Goal: Task Accomplishment & Management: Manage account settings

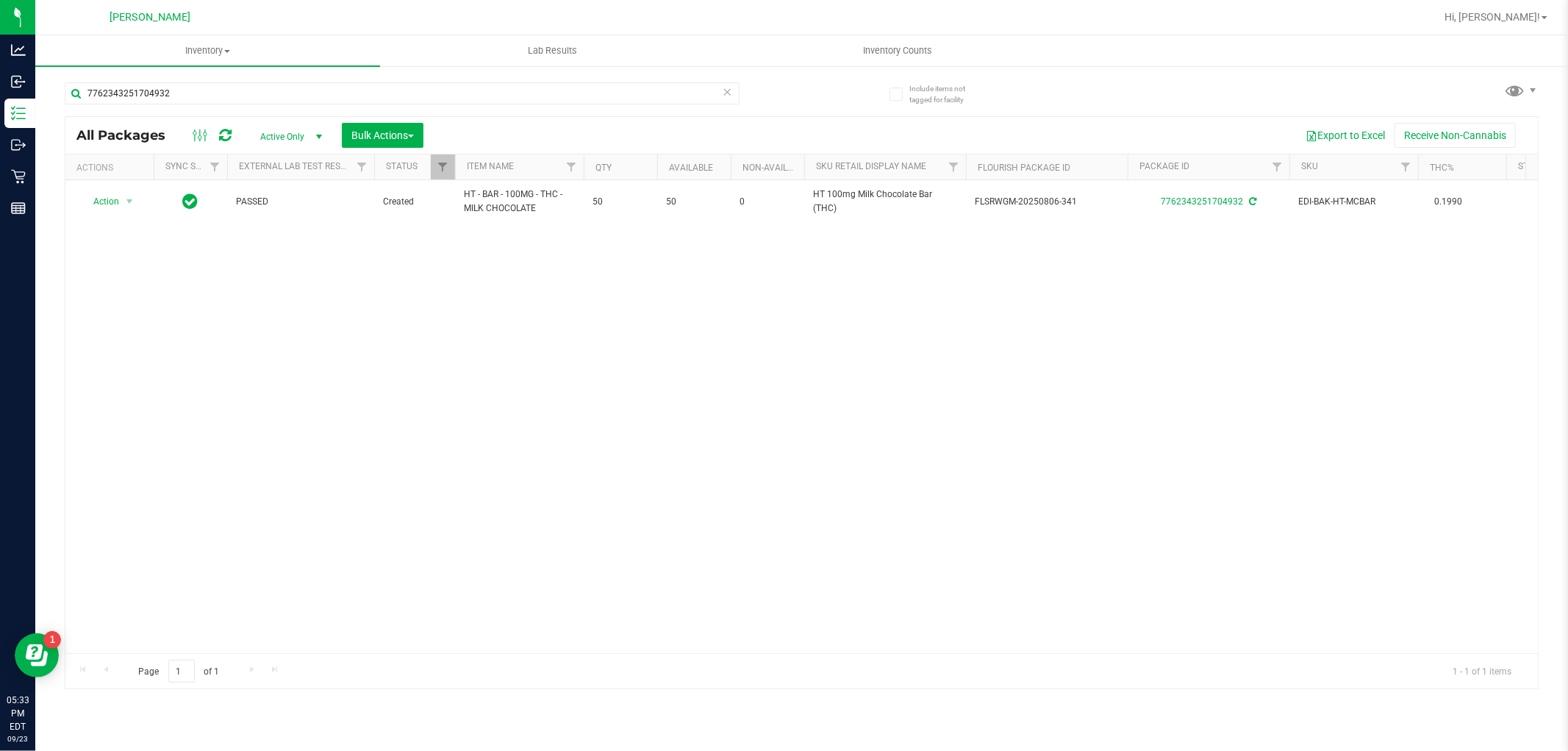
click at [1508, 5] on div "Hi, [PERSON_NAME]!" at bounding box center [1496, 17] width 115 height 26
click at [1508, 24] on link "Hi, [PERSON_NAME]!" at bounding box center [1496, 17] width 115 height 16
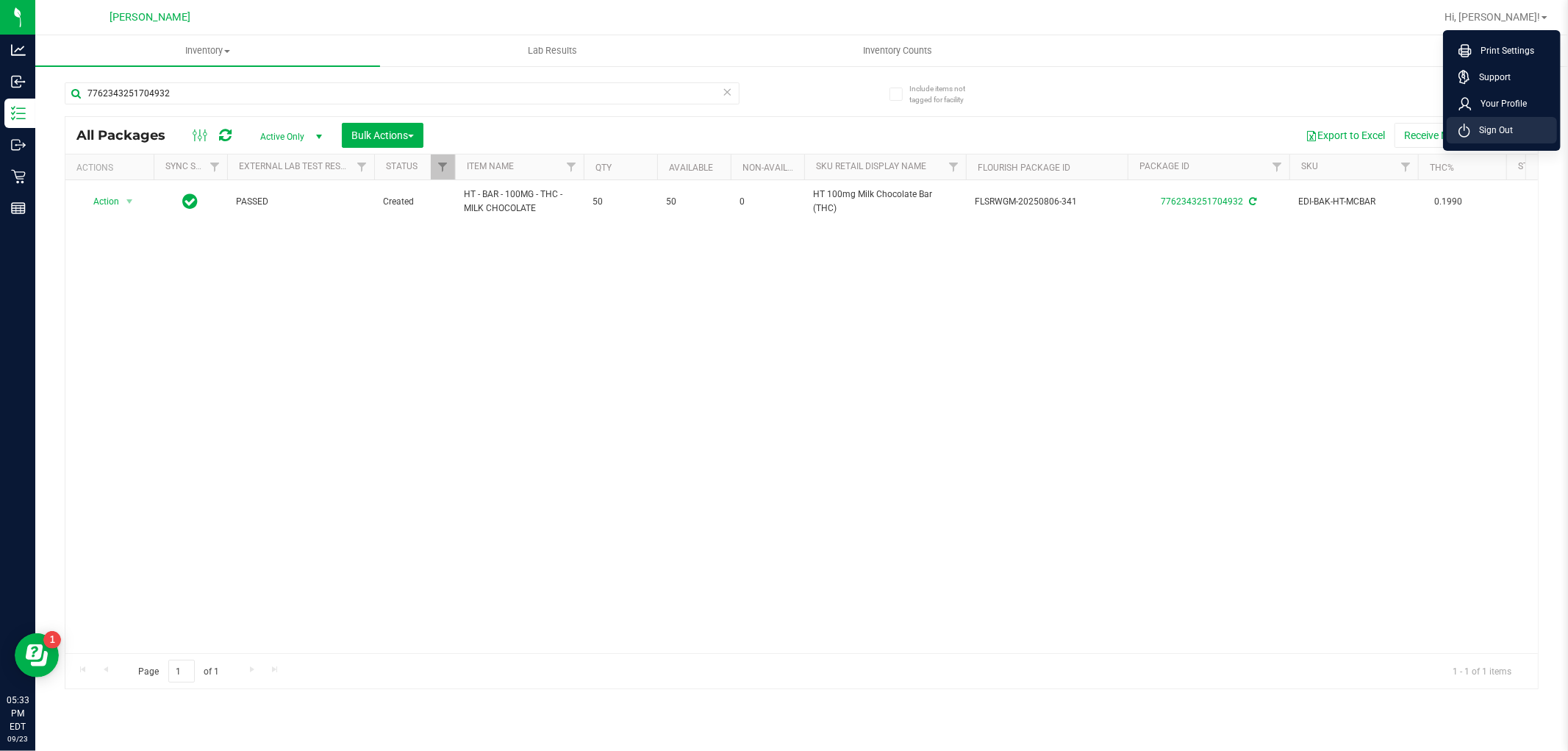
click at [1488, 129] on span "Sign Out" at bounding box center [1491, 129] width 43 height 15
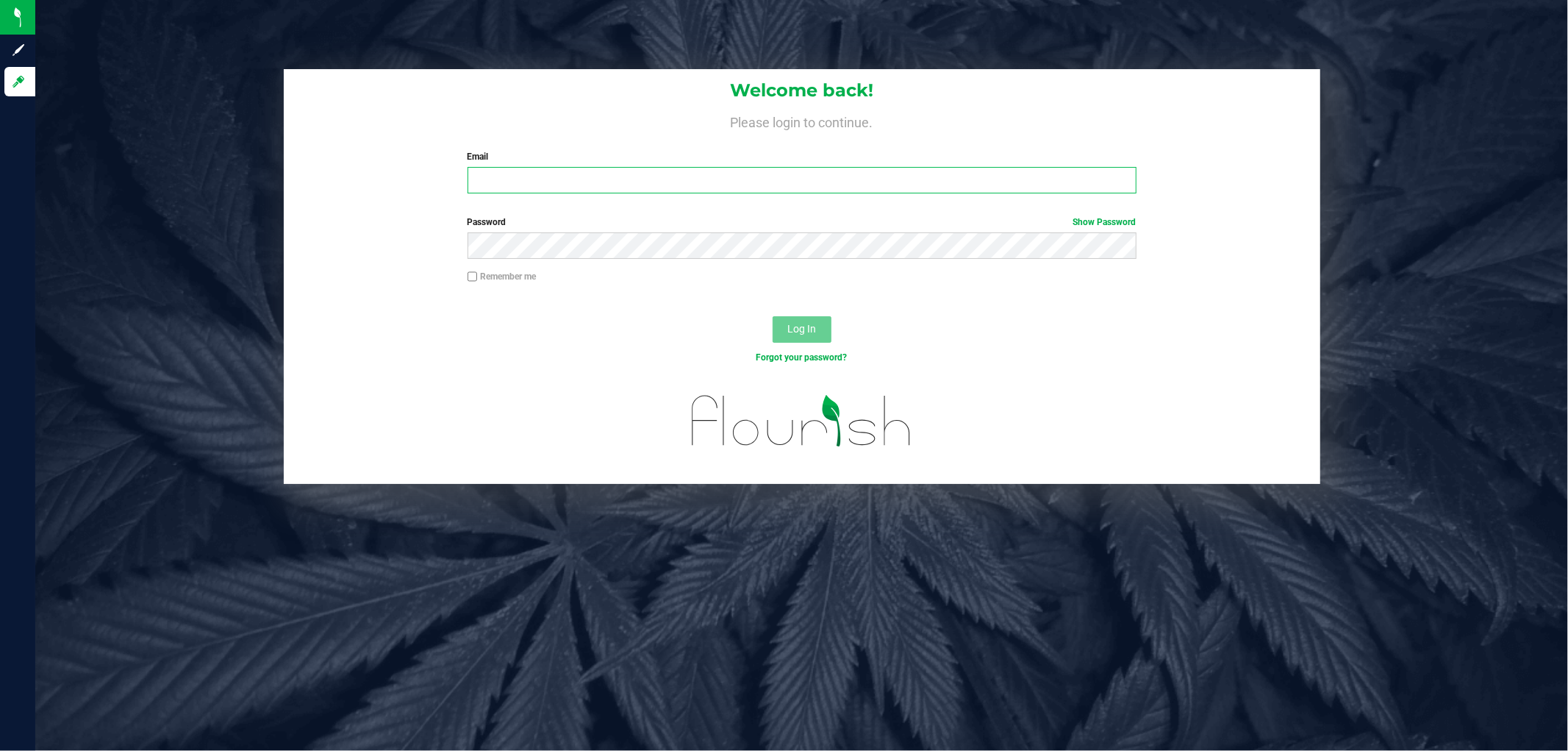
click at [787, 170] on input "Email" at bounding box center [802, 180] width 669 height 26
type input "[EMAIL_ADDRESS][DOMAIN_NAME]"
click at [772, 316] on button "Log In" at bounding box center [802, 329] width 59 height 26
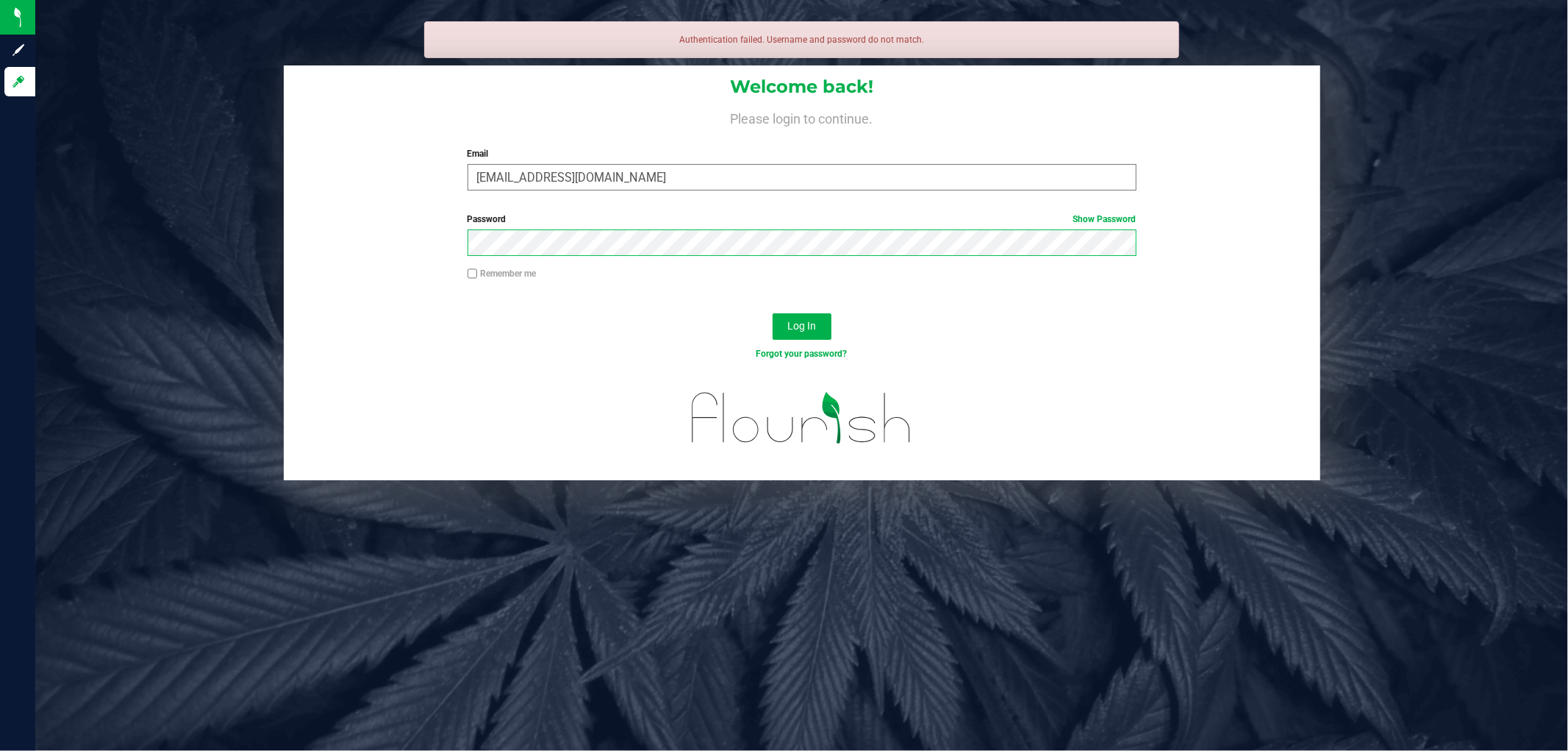
click at [772, 313] on button "Log In" at bounding box center [802, 326] width 59 height 26
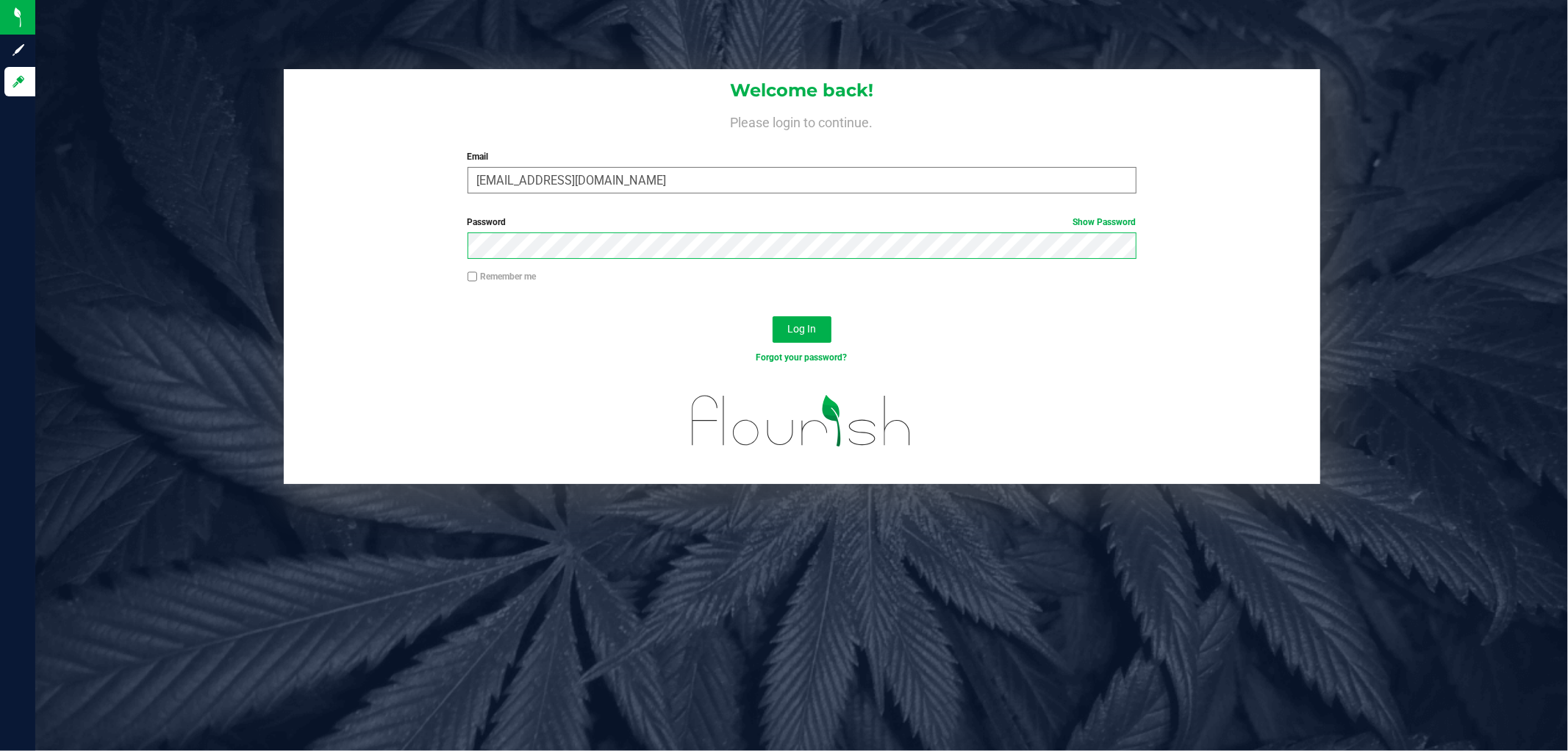
click at [772, 316] on button "Log In" at bounding box center [802, 329] width 59 height 26
